Goal: Transaction & Acquisition: Download file/media

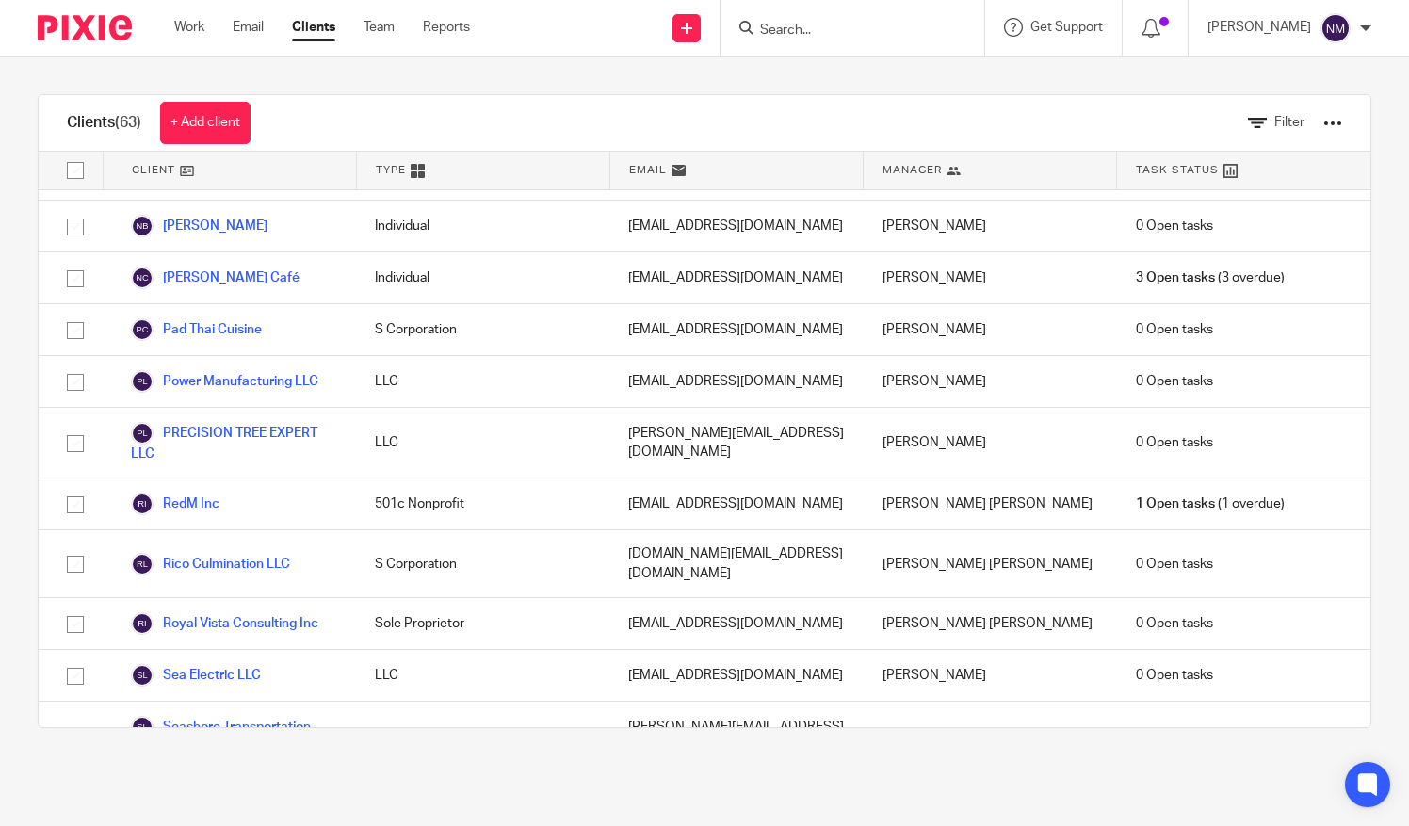
scroll to position [2575, 0]
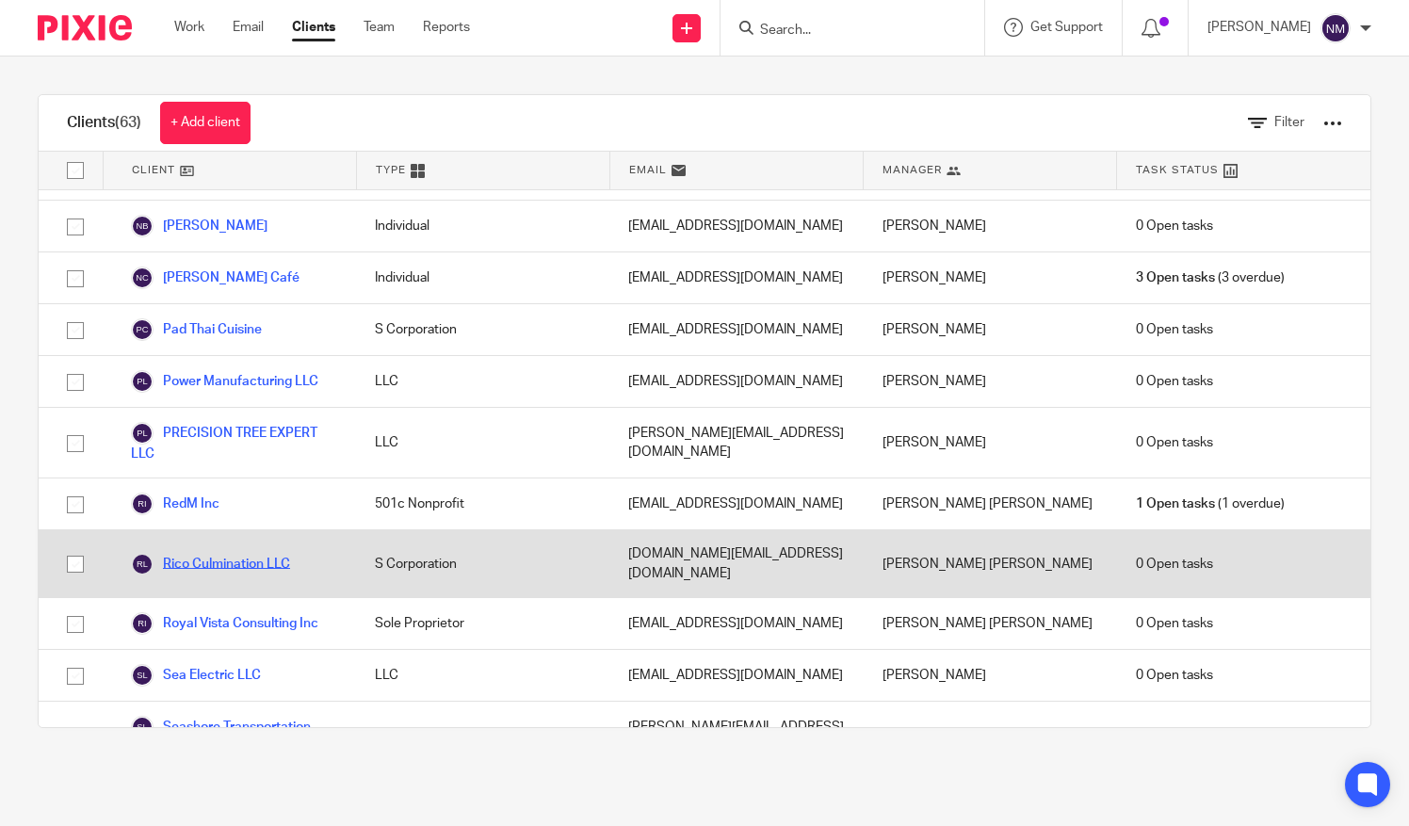
click at [229, 553] on link "Rico Culmination LLC" at bounding box center [210, 564] width 159 height 23
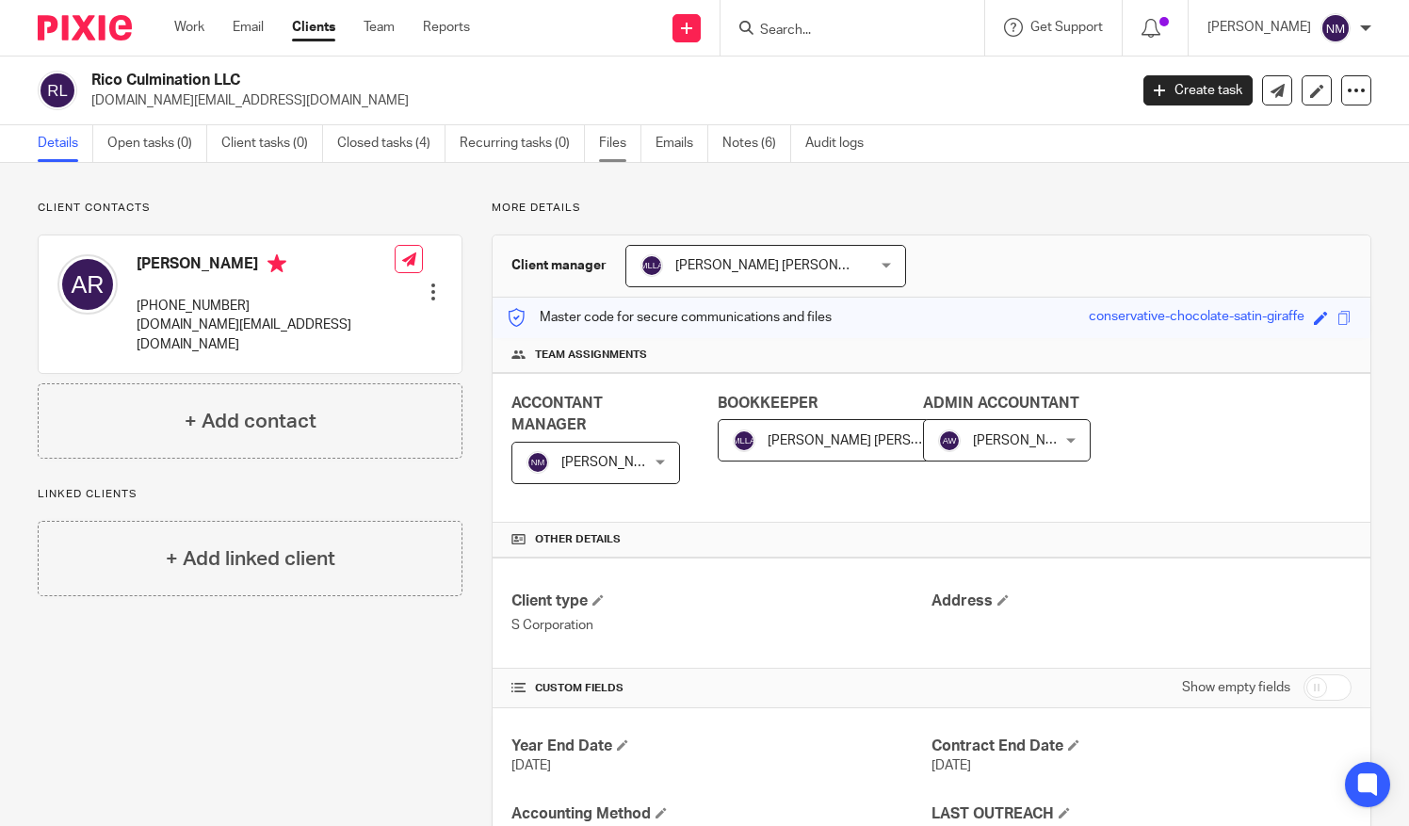
click at [599, 147] on link "Files" at bounding box center [620, 143] width 42 height 37
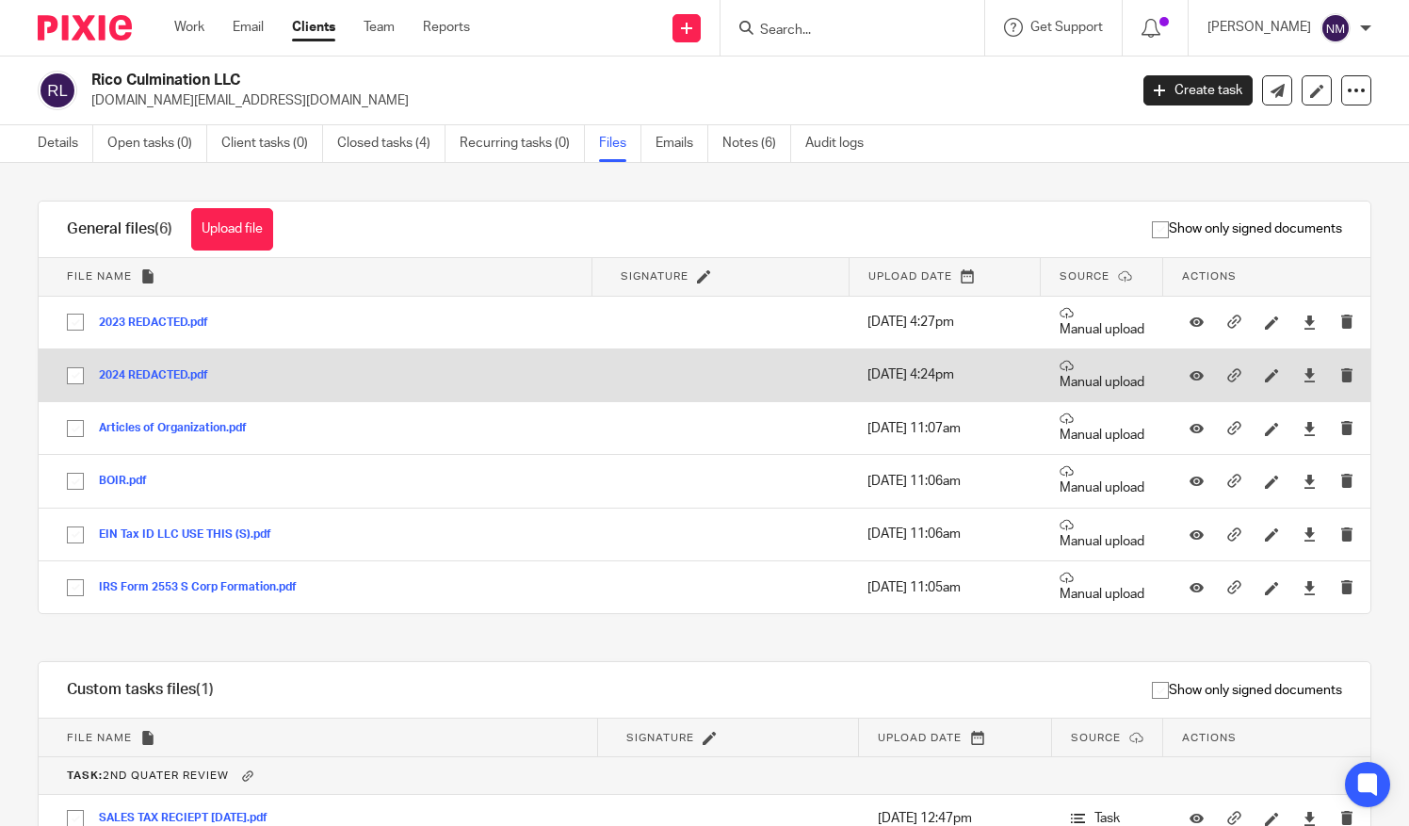
click at [132, 365] on div "2024 REDACTED.pdf" at bounding box center [160, 374] width 123 height 19
click at [137, 371] on button "2024 REDACTED.pdf" at bounding box center [160, 375] width 123 height 13
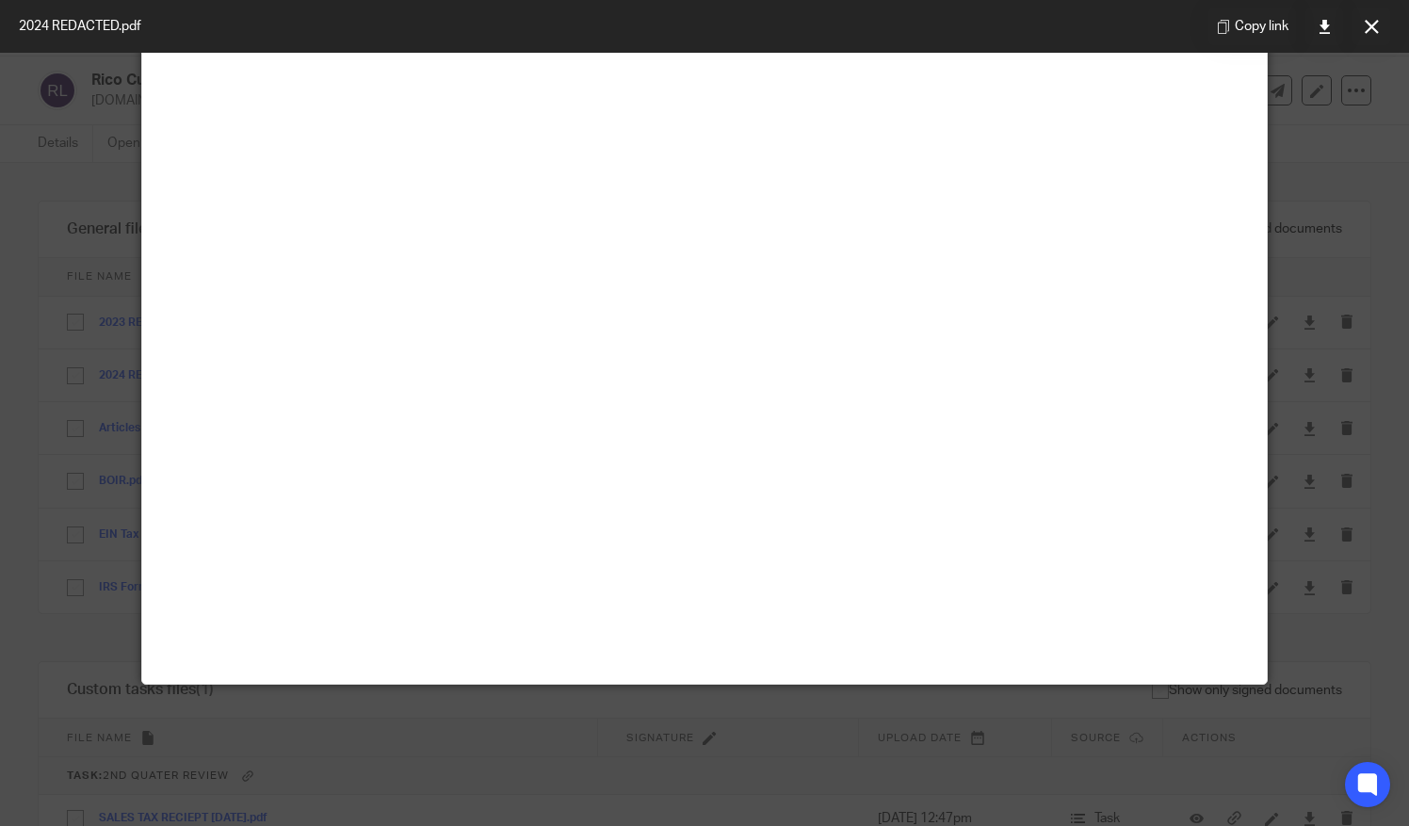
scroll to position [132, 0]
click at [1370, 25] on icon at bounding box center [1372, 27] width 14 height 14
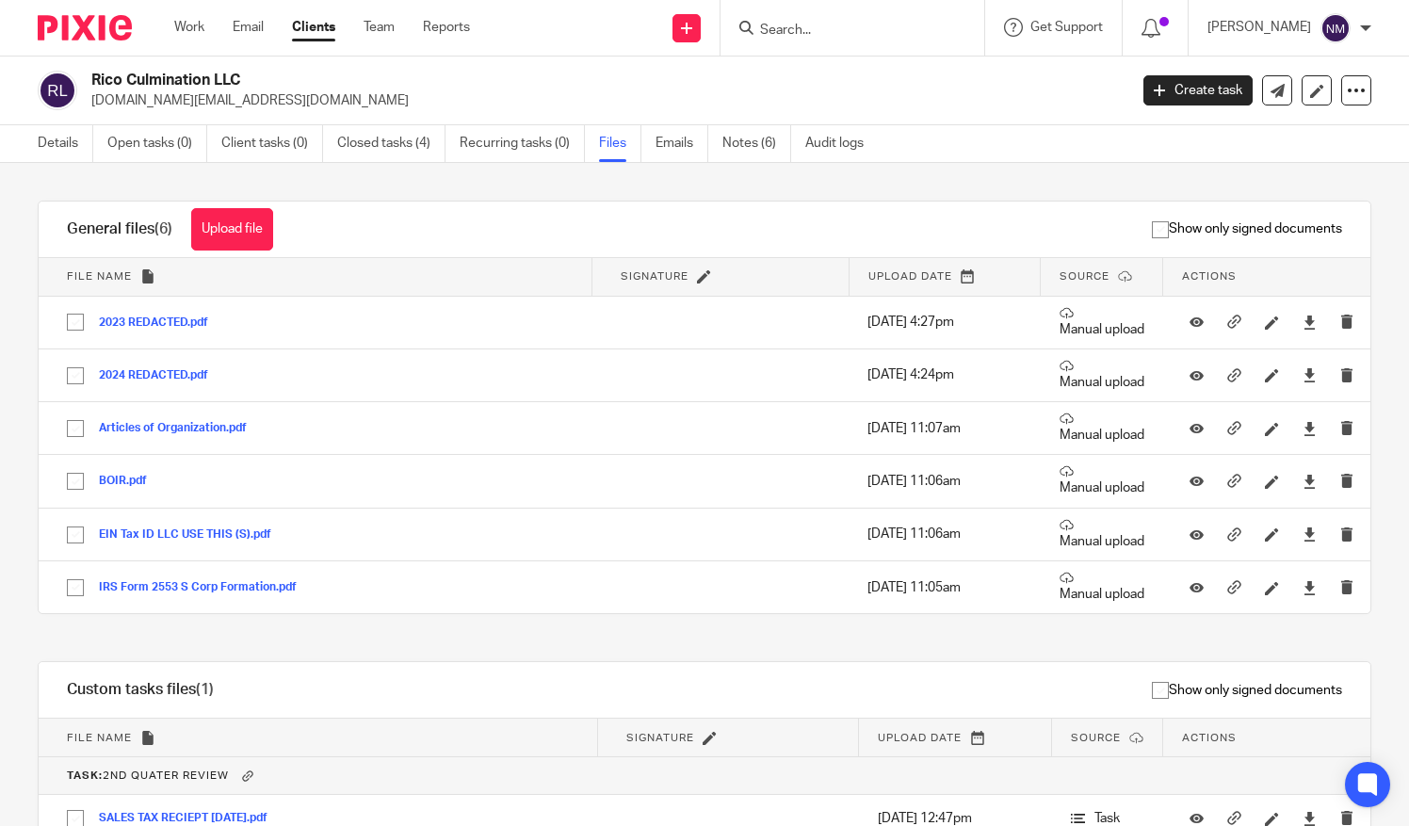
click at [316, 33] on link "Clients" at bounding box center [313, 27] width 43 height 19
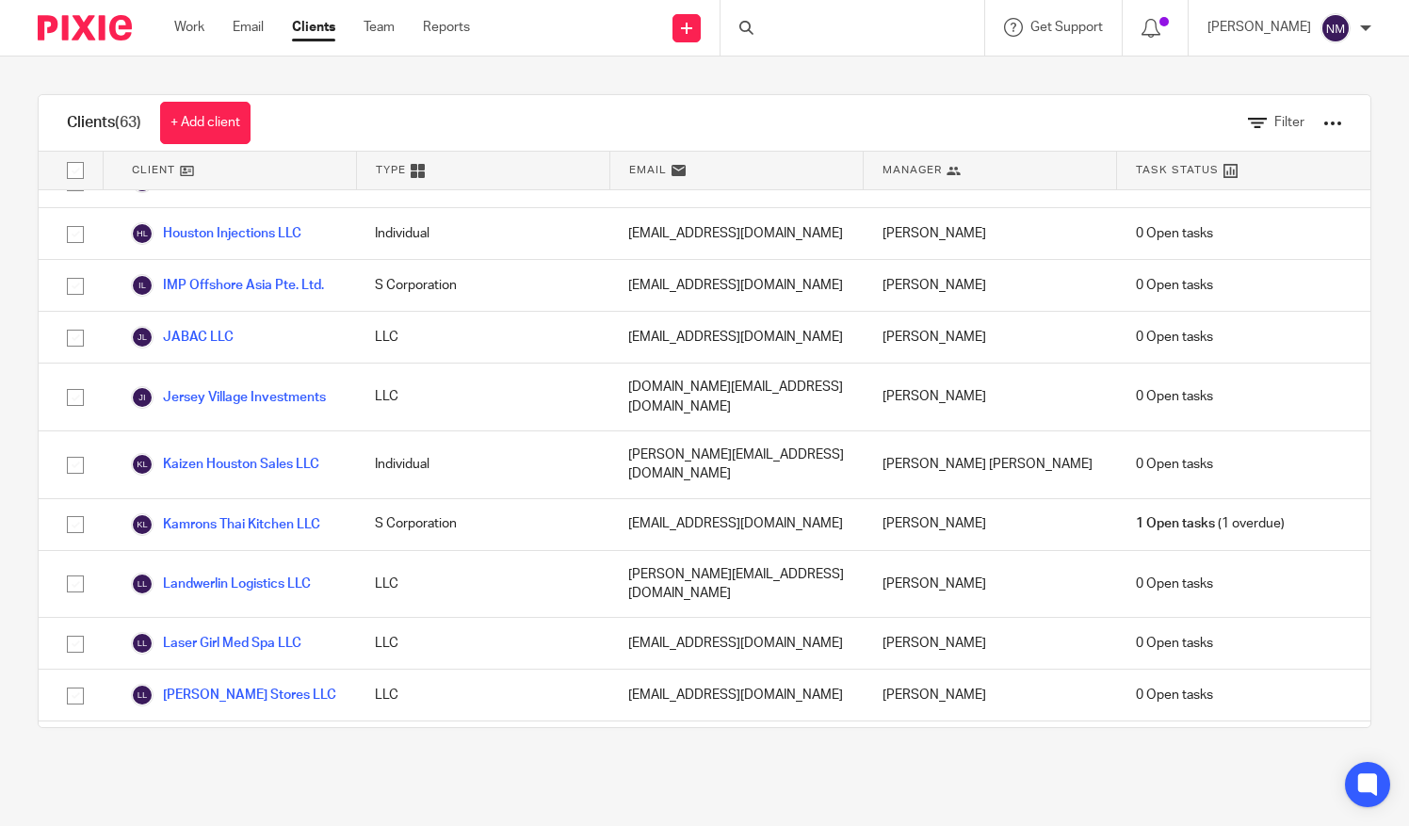
scroll to position [1814, 0]
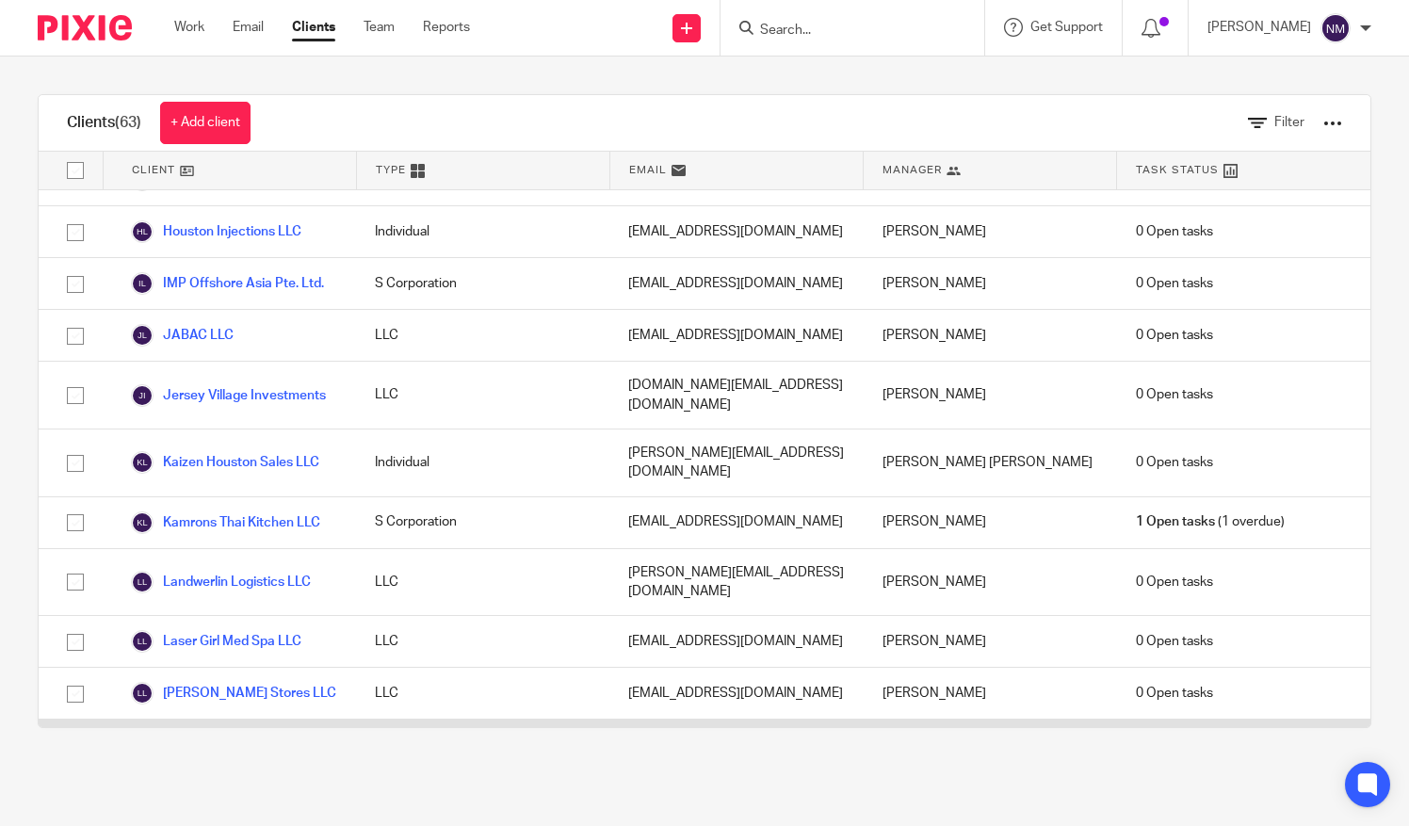
click at [213, 741] on link "Lone Star Landscape LLC" at bounding box center [224, 752] width 187 height 23
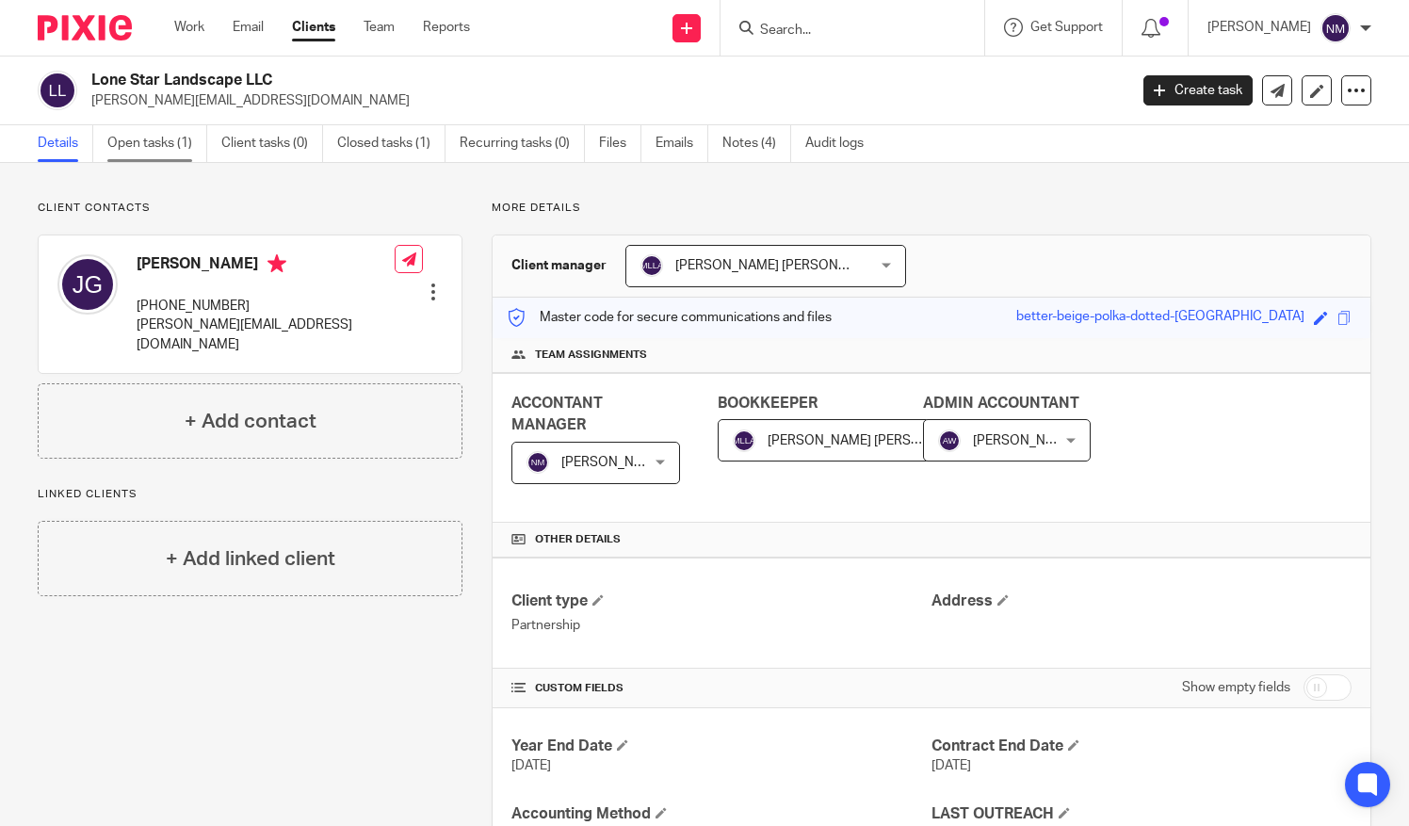
click at [150, 147] on link "Open tasks (1)" at bounding box center [157, 143] width 100 height 37
click at [619, 140] on link "Files" at bounding box center [620, 143] width 42 height 37
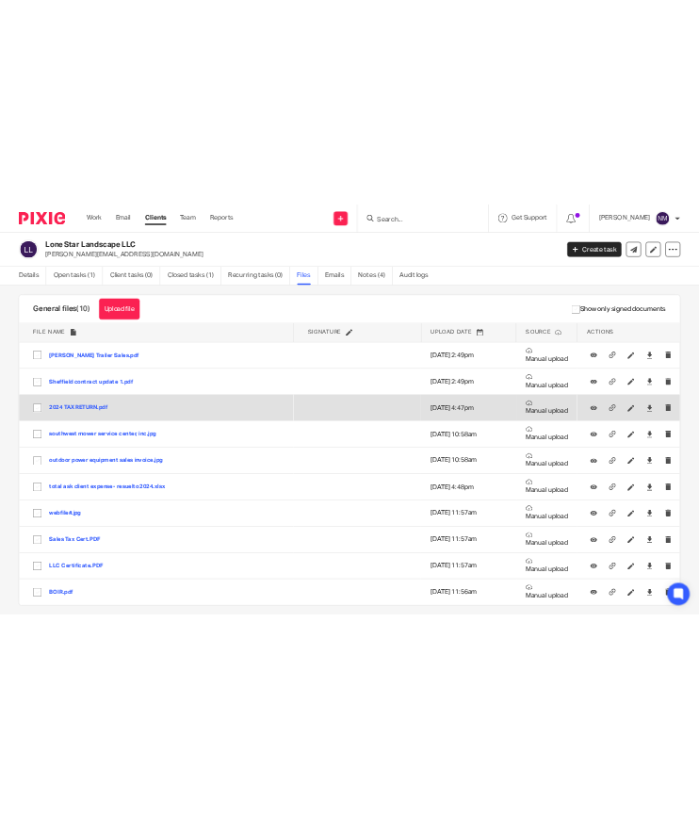
scroll to position [17, 0]
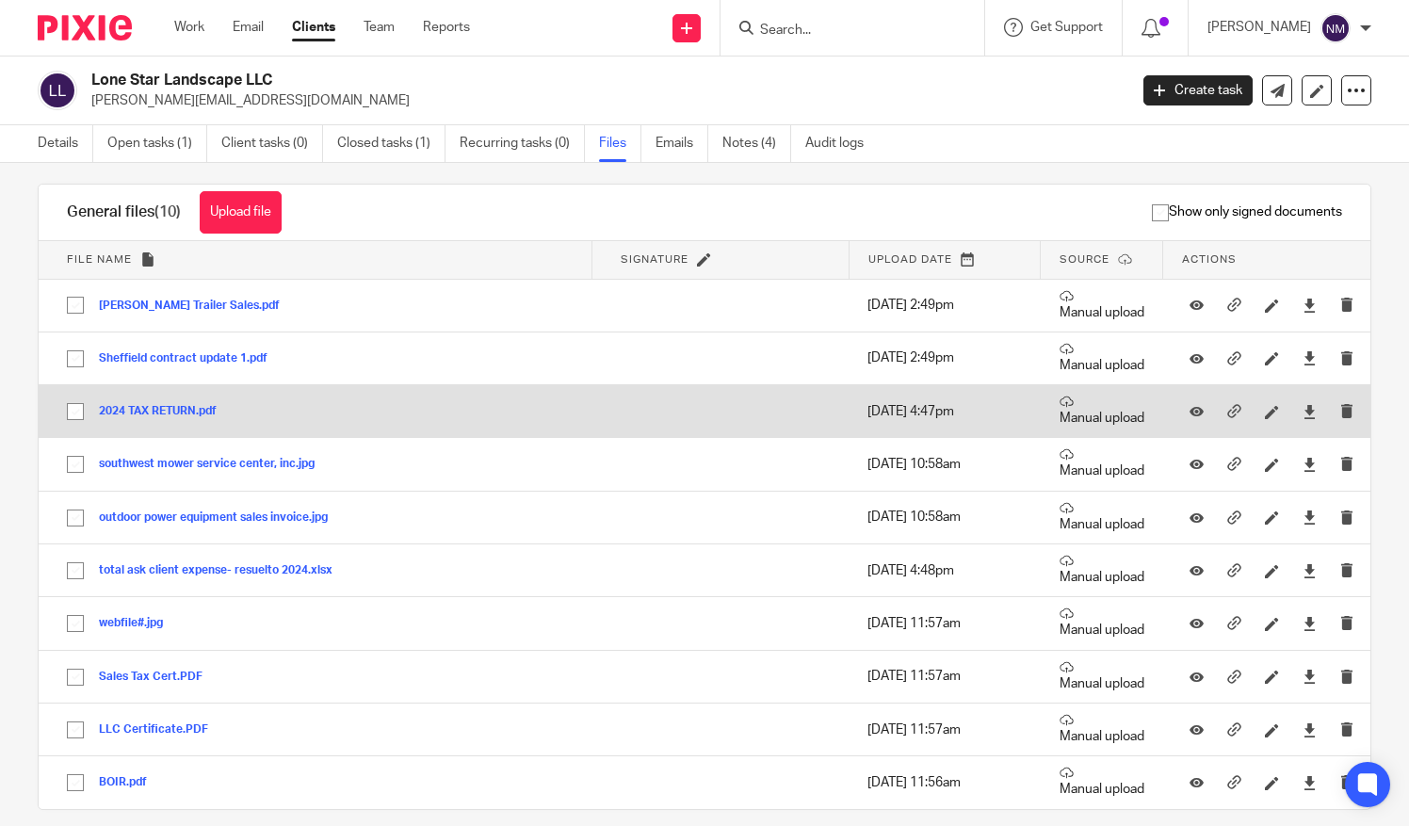
click at [151, 405] on button "2024 TAX RETURN.pdf" at bounding box center [165, 411] width 132 height 13
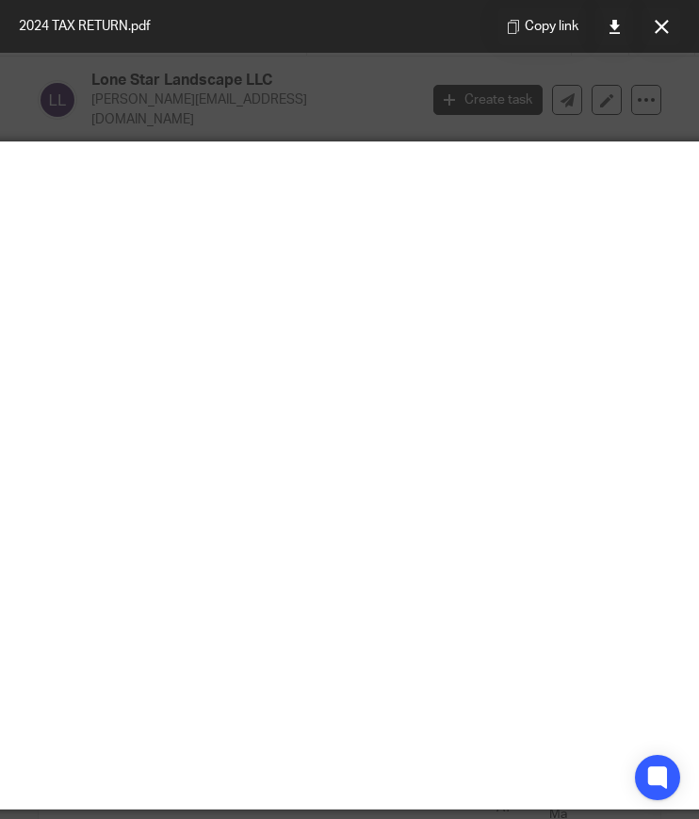
scroll to position [0, 143]
